Goal: Browse casually: Explore the website without a specific task or goal

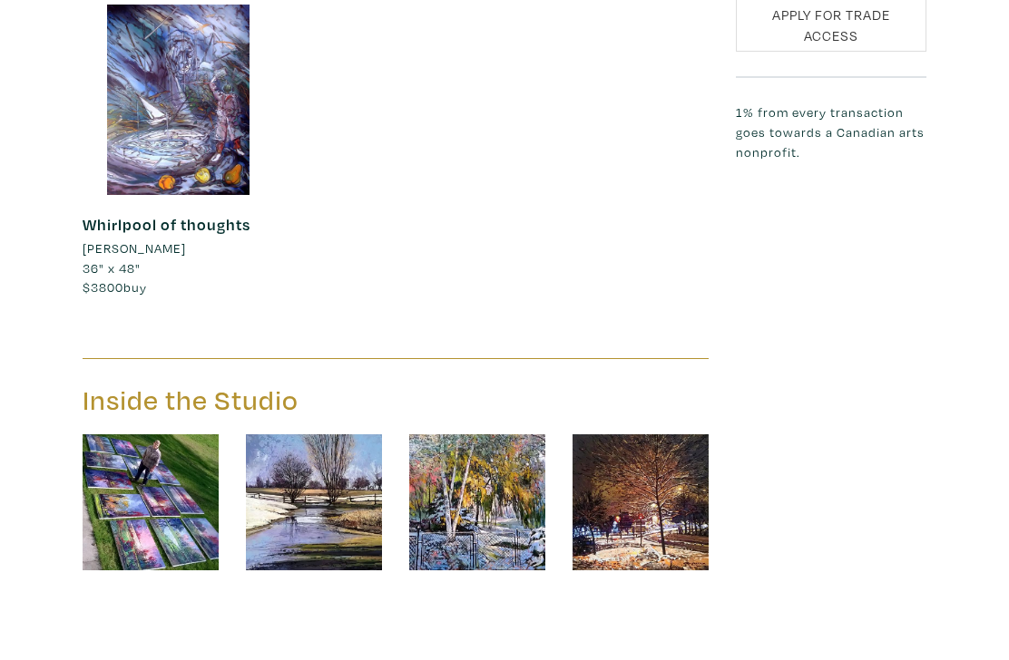
scroll to position [1577, 0]
click at [326, 435] on img at bounding box center [314, 502] width 136 height 136
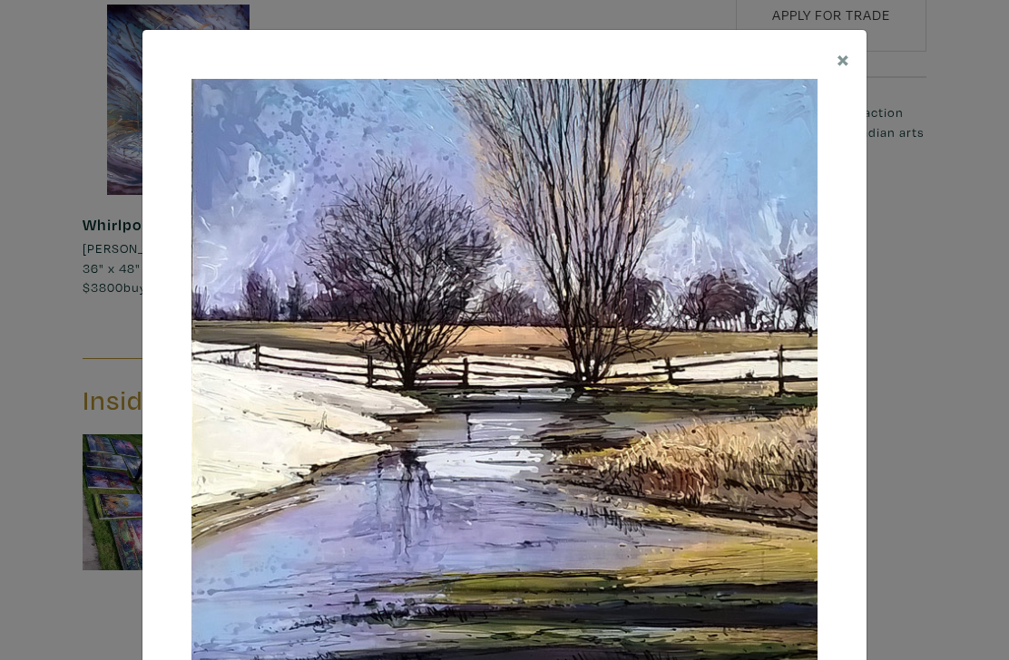
click at [837, 50] on span "×" at bounding box center [843, 59] width 14 height 32
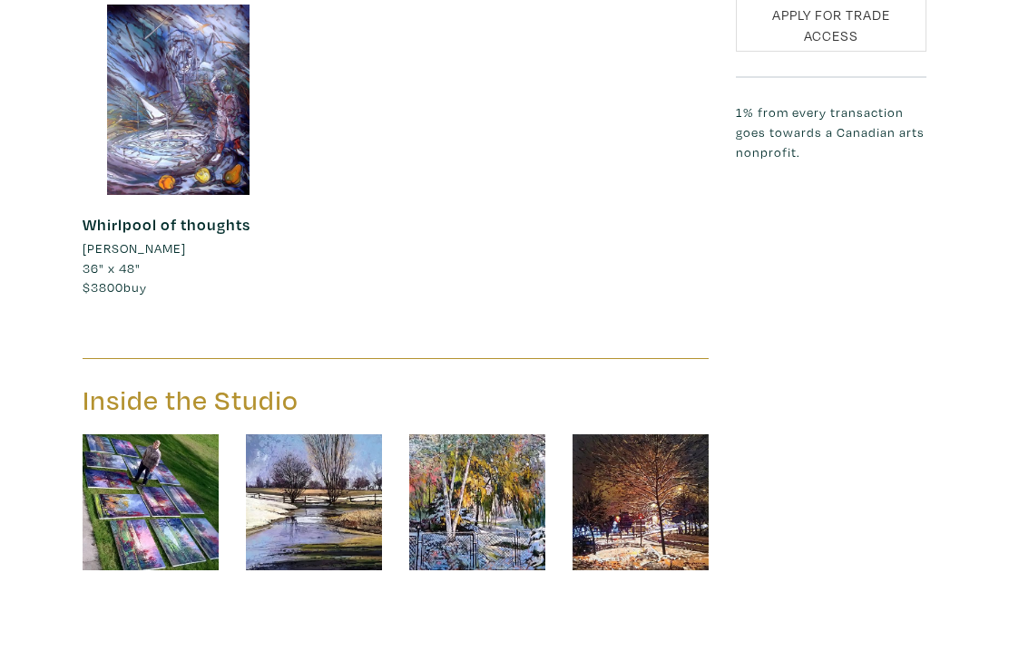
click at [485, 434] on img at bounding box center [477, 502] width 136 height 136
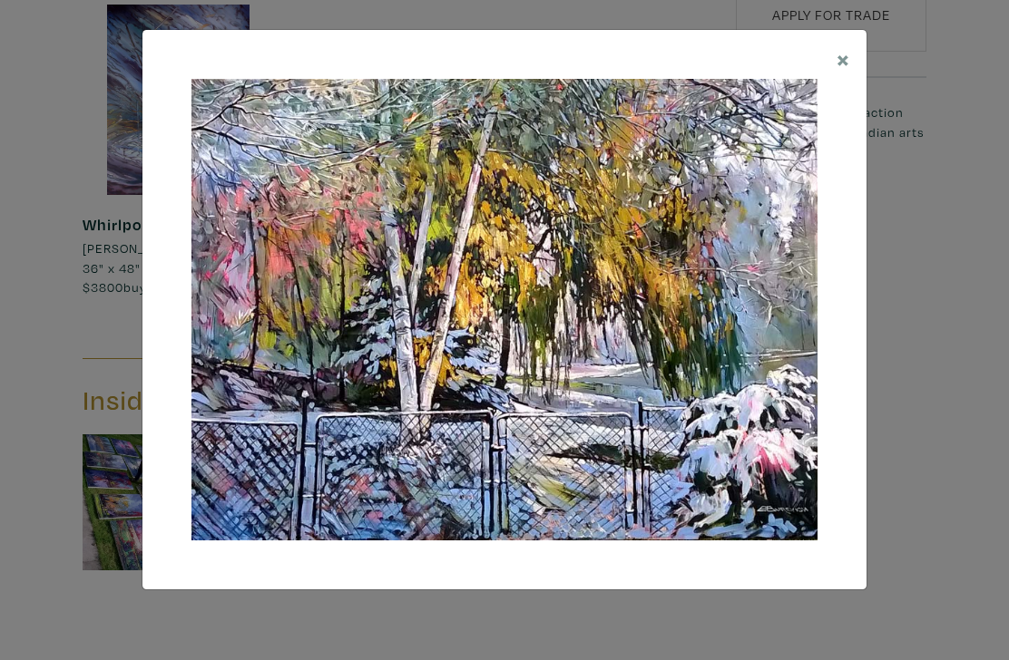
click at [841, 56] on span "×" at bounding box center [843, 59] width 14 height 32
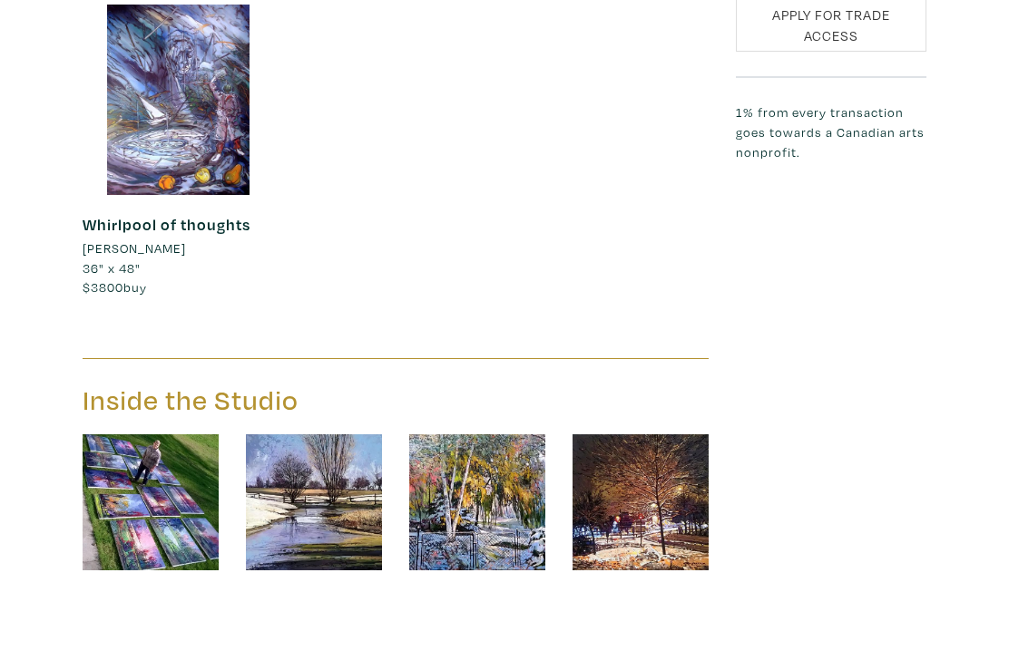
click at [637, 434] on img at bounding box center [640, 502] width 136 height 136
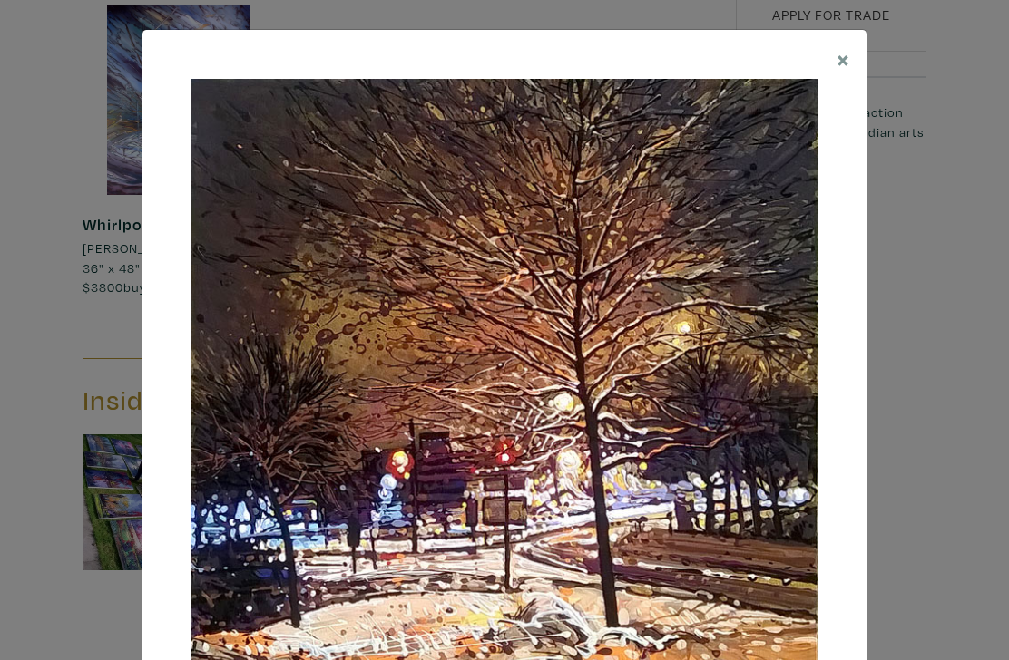
click at [827, 59] on button "×" at bounding box center [843, 58] width 46 height 57
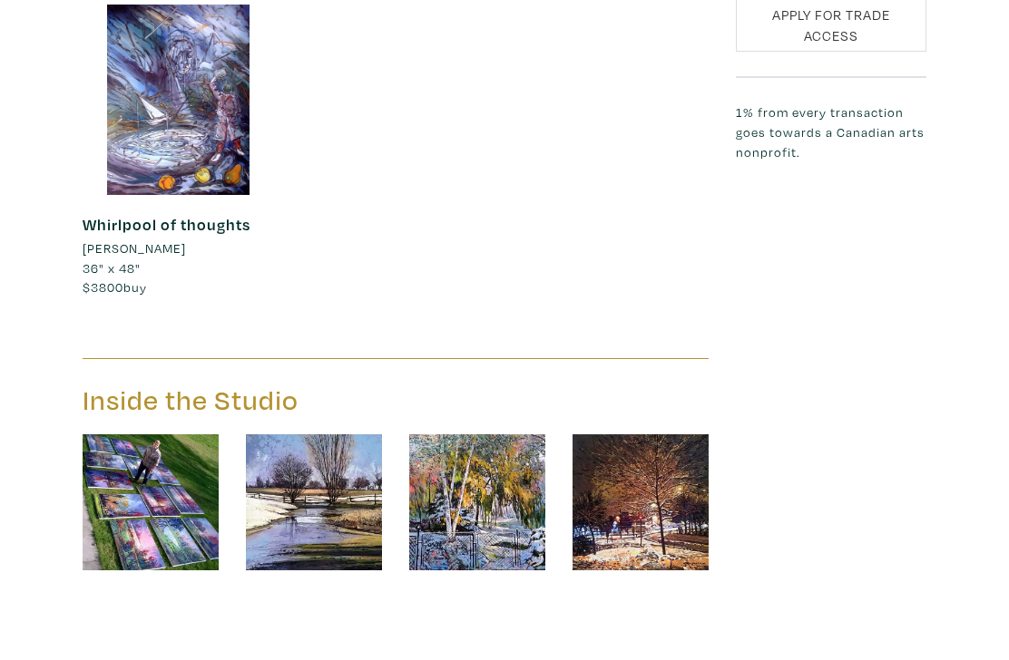
click at [107, 434] on img at bounding box center [151, 502] width 136 height 136
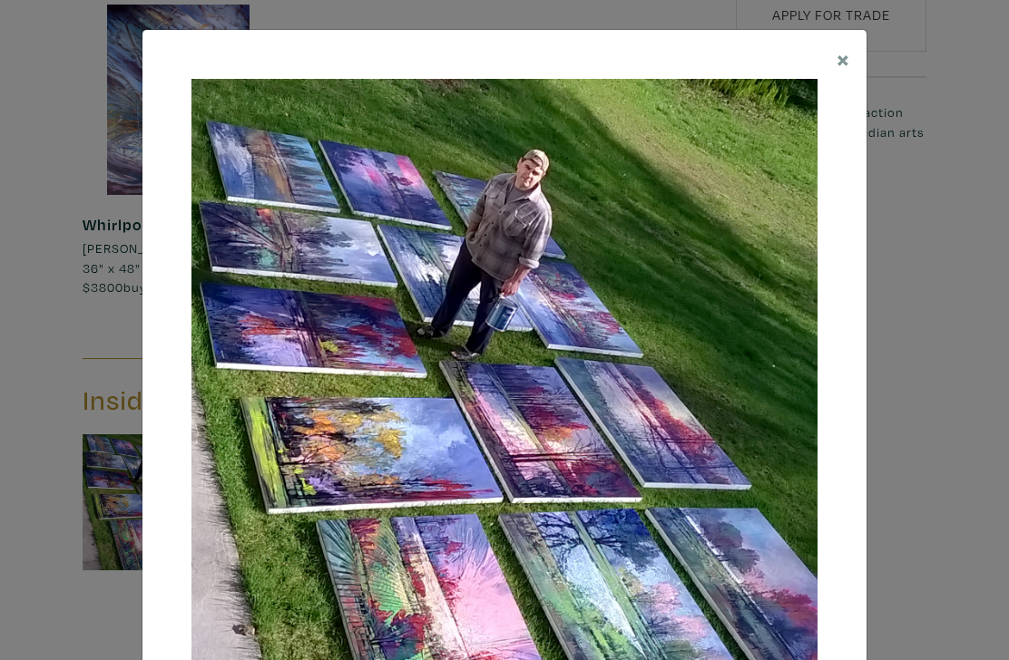
click at [840, 56] on span "×" at bounding box center [843, 59] width 14 height 32
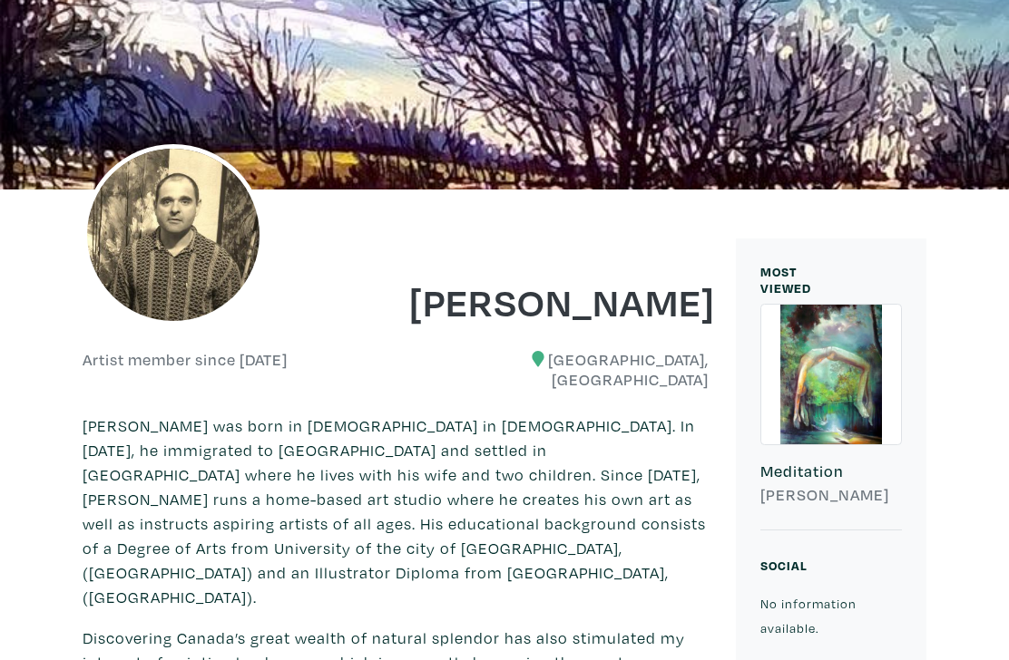
scroll to position [108, 0]
